Goal: Information Seeking & Learning: Learn about a topic

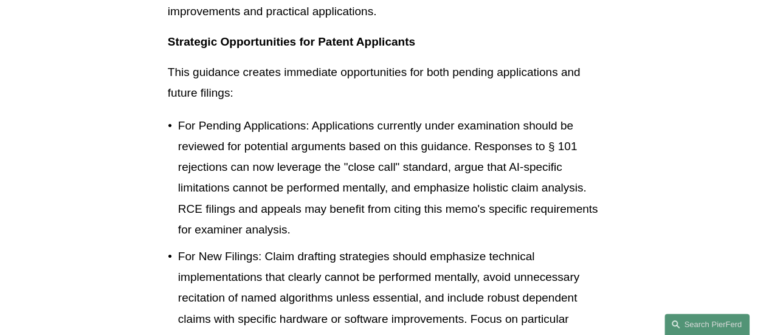
scroll to position [2298, 0]
click at [368, 198] on p "For Pending Applications: Applications currently under examination should be re…" at bounding box center [389, 177] width 423 height 125
click at [416, 174] on p "For Pending Applications: Applications currently under examination should be re…" at bounding box center [389, 177] width 423 height 125
click at [392, 172] on p "For Pending Applications: Applications currently under examination should be re…" at bounding box center [389, 177] width 423 height 125
click at [413, 179] on p "For Pending Applications: Applications currently under examination should be re…" at bounding box center [389, 177] width 423 height 125
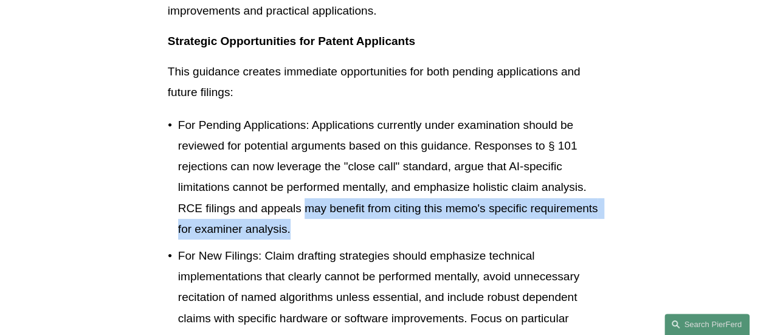
drag, startPoint x: 291, startPoint y: 210, endPoint x: 305, endPoint y: 198, distance: 19.4
click at [305, 198] on p "For Pending Applications: Applications currently under examination should be re…" at bounding box center [389, 177] width 423 height 125
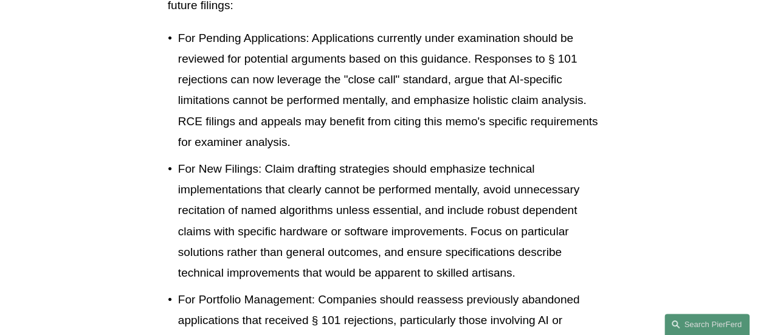
scroll to position [2386, 0]
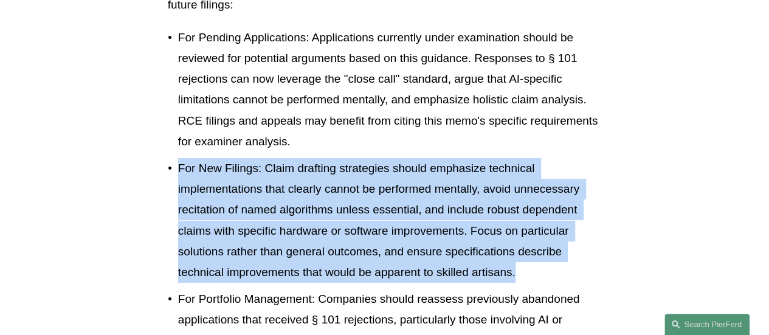
drag, startPoint x: 178, startPoint y: 149, endPoint x: 522, endPoint y: 248, distance: 357.5
click at [522, 248] on p "For New Filings: Claim drafting strategies should emphasize technical implement…" at bounding box center [389, 220] width 423 height 125
copy p "For New Filings: Claim drafting strategies should emphasize technical implement…"
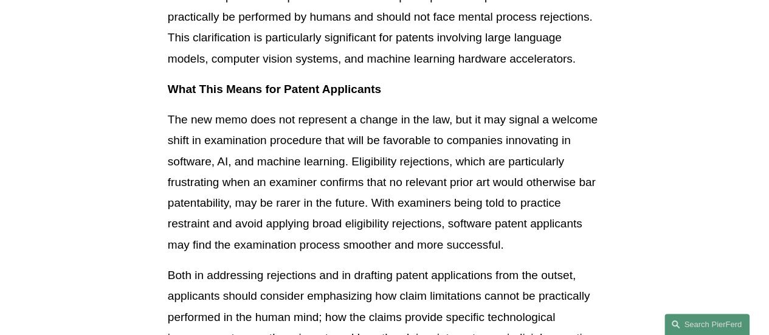
scroll to position [1908, 0]
